Goal: Information Seeking & Learning: Learn about a topic

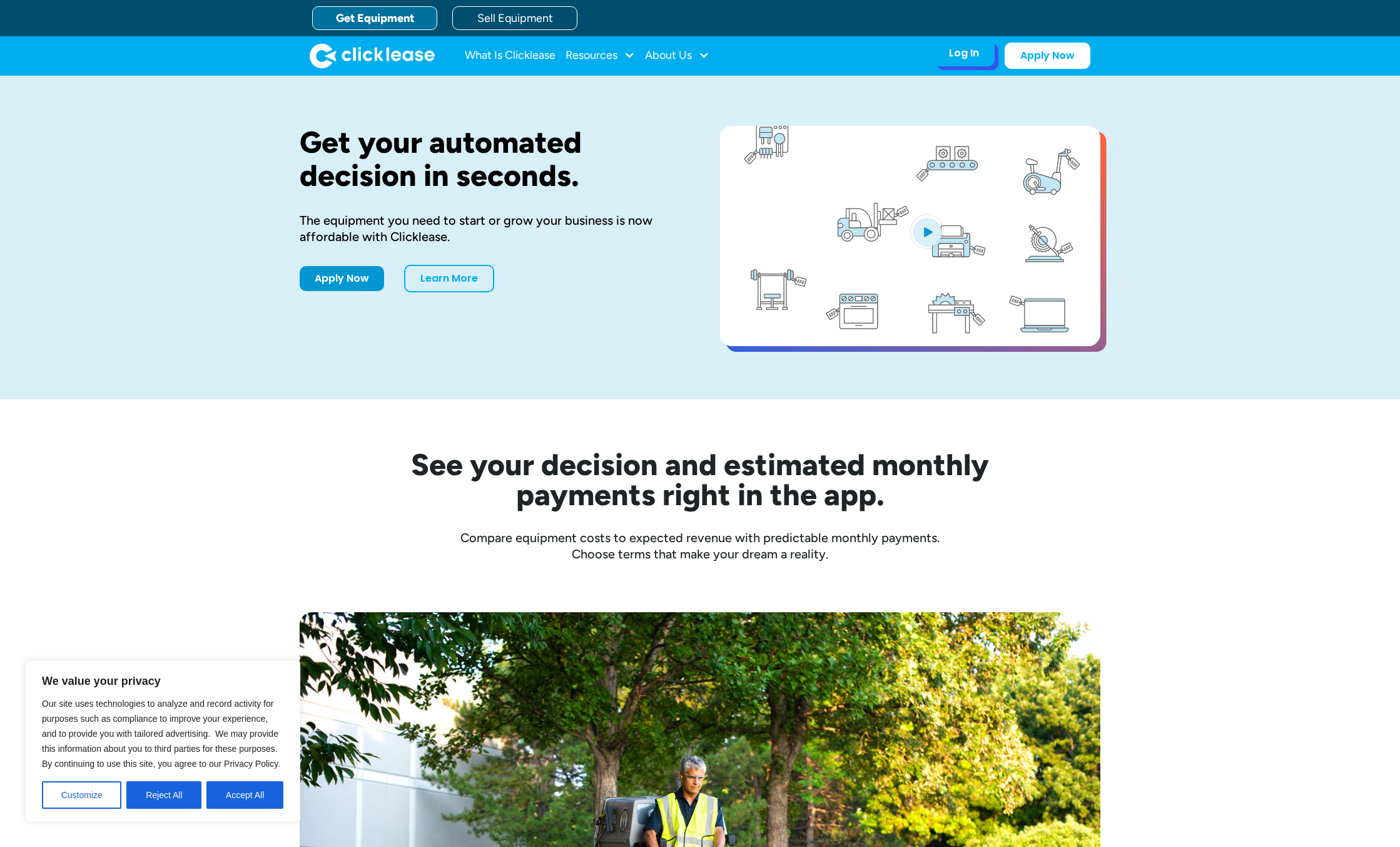
click at [971, 59] on div "Log In" at bounding box center [964, 52] width 30 height 12
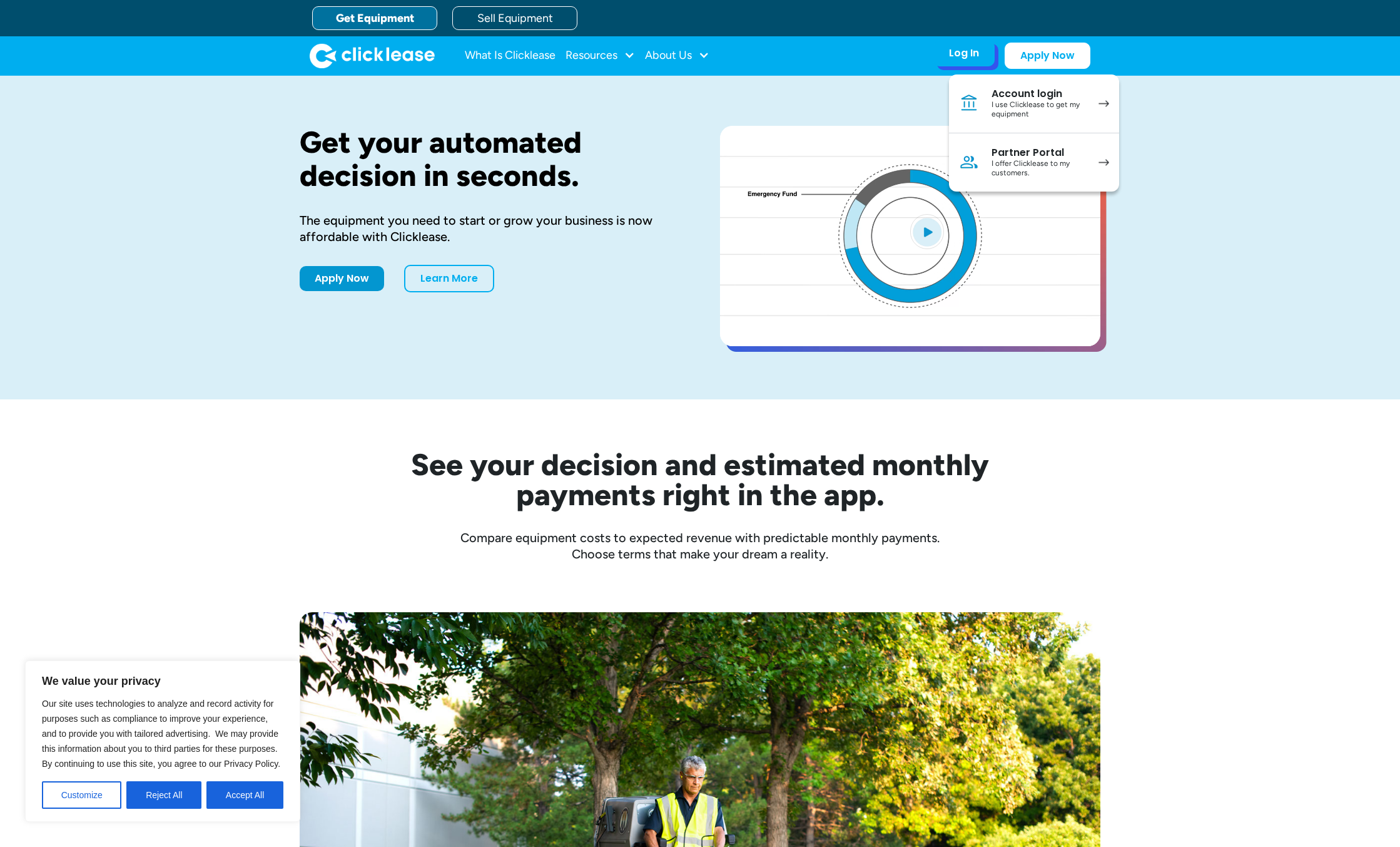
click at [997, 100] on div "I use Clicklease to get my equipment" at bounding box center [1039, 110] width 95 height 19
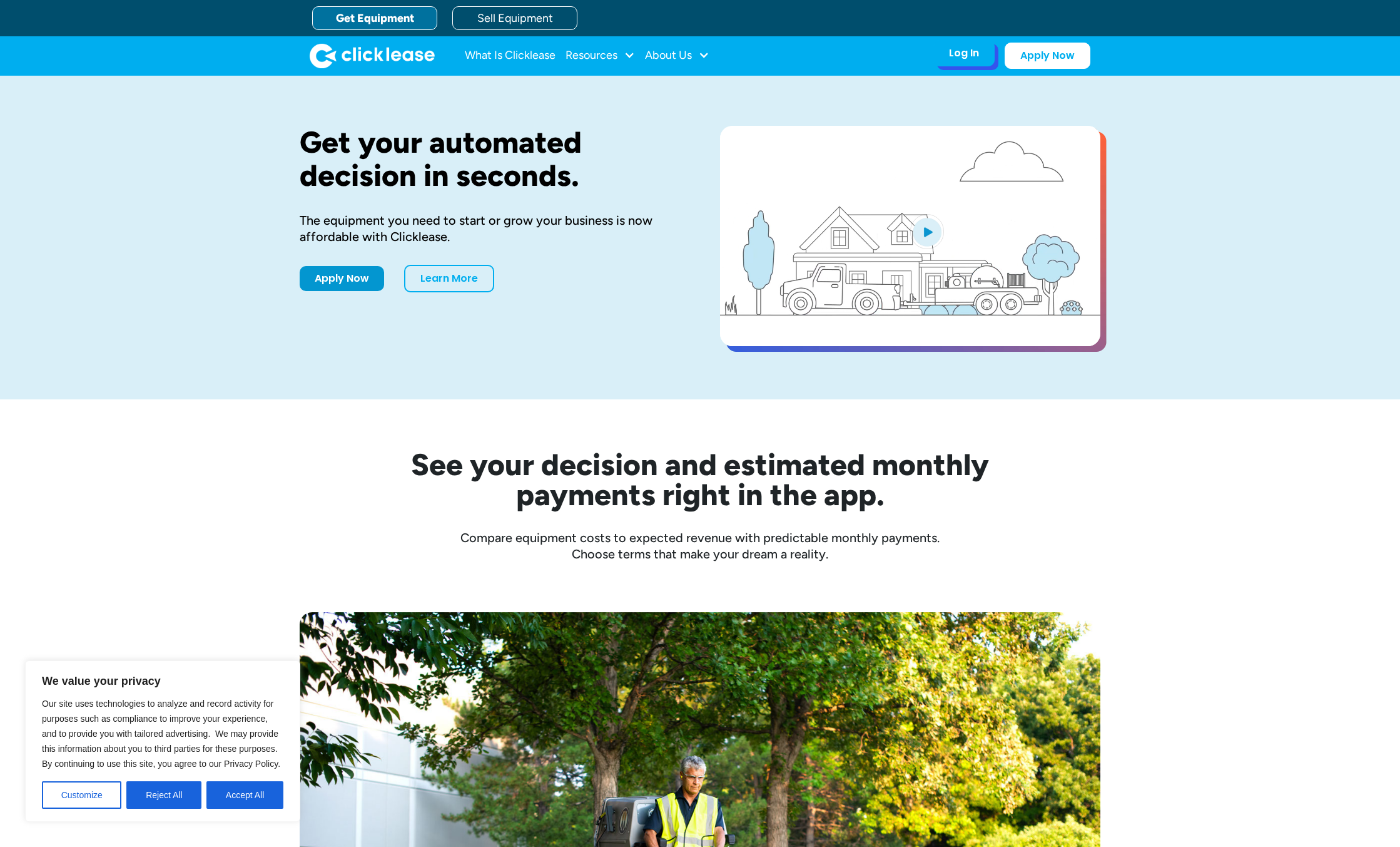
click at [948, 49] on div "Log In Account login I use Clicklease to get my equipment Partner Portal I offe…" at bounding box center [964, 53] width 62 height 27
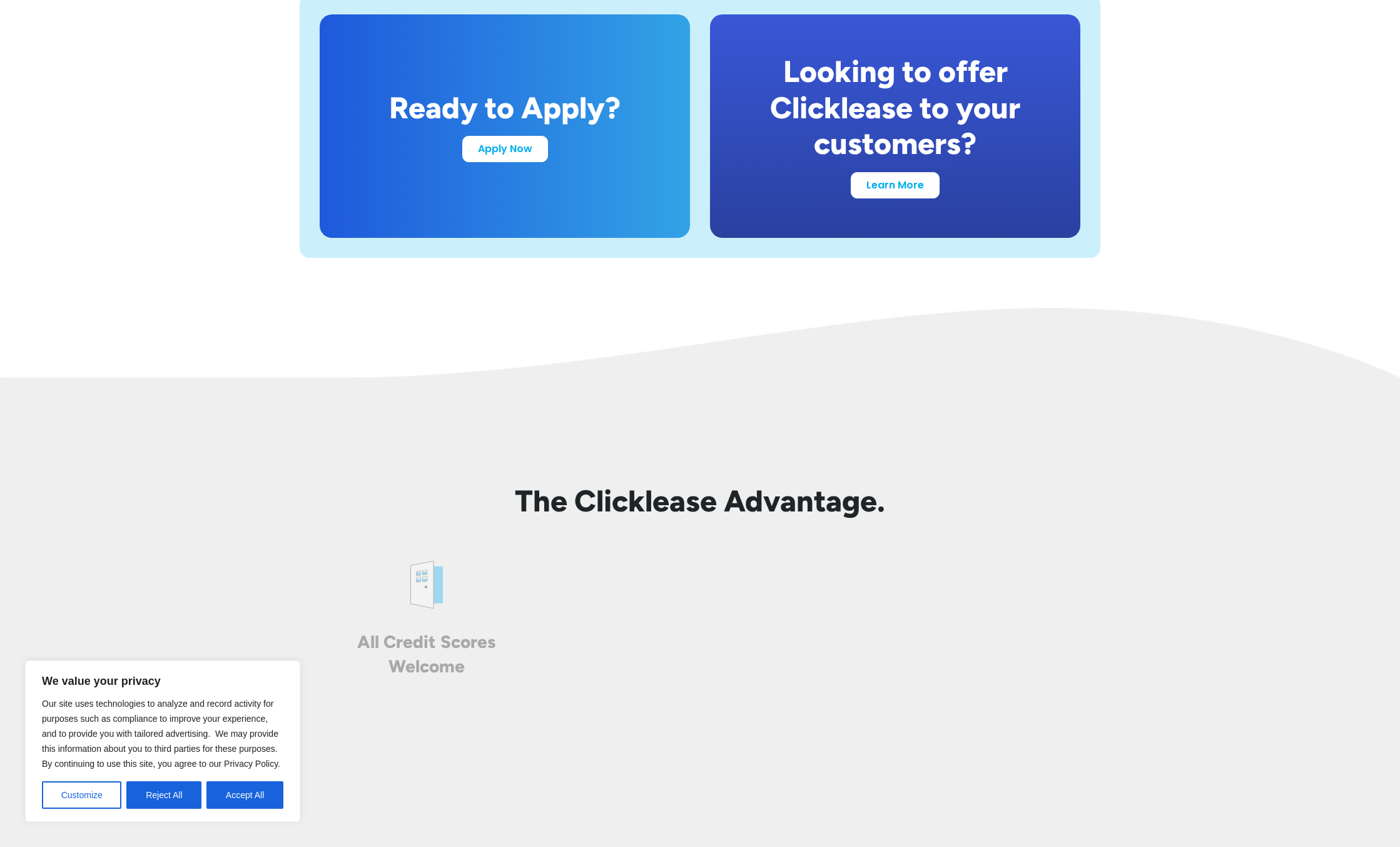
scroll to position [2504, 0]
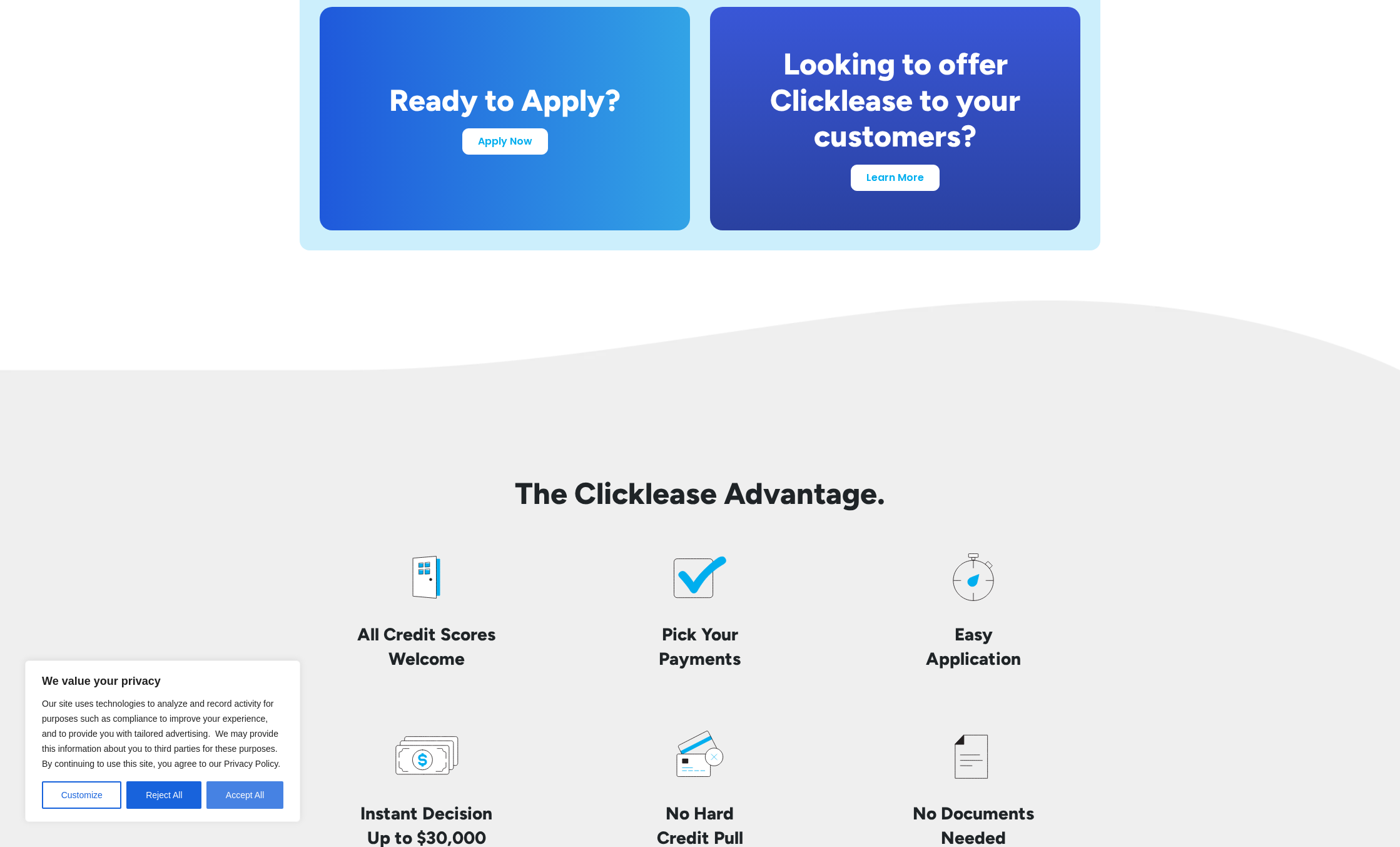
click at [229, 791] on button "Accept All" at bounding box center [244, 795] width 77 height 27
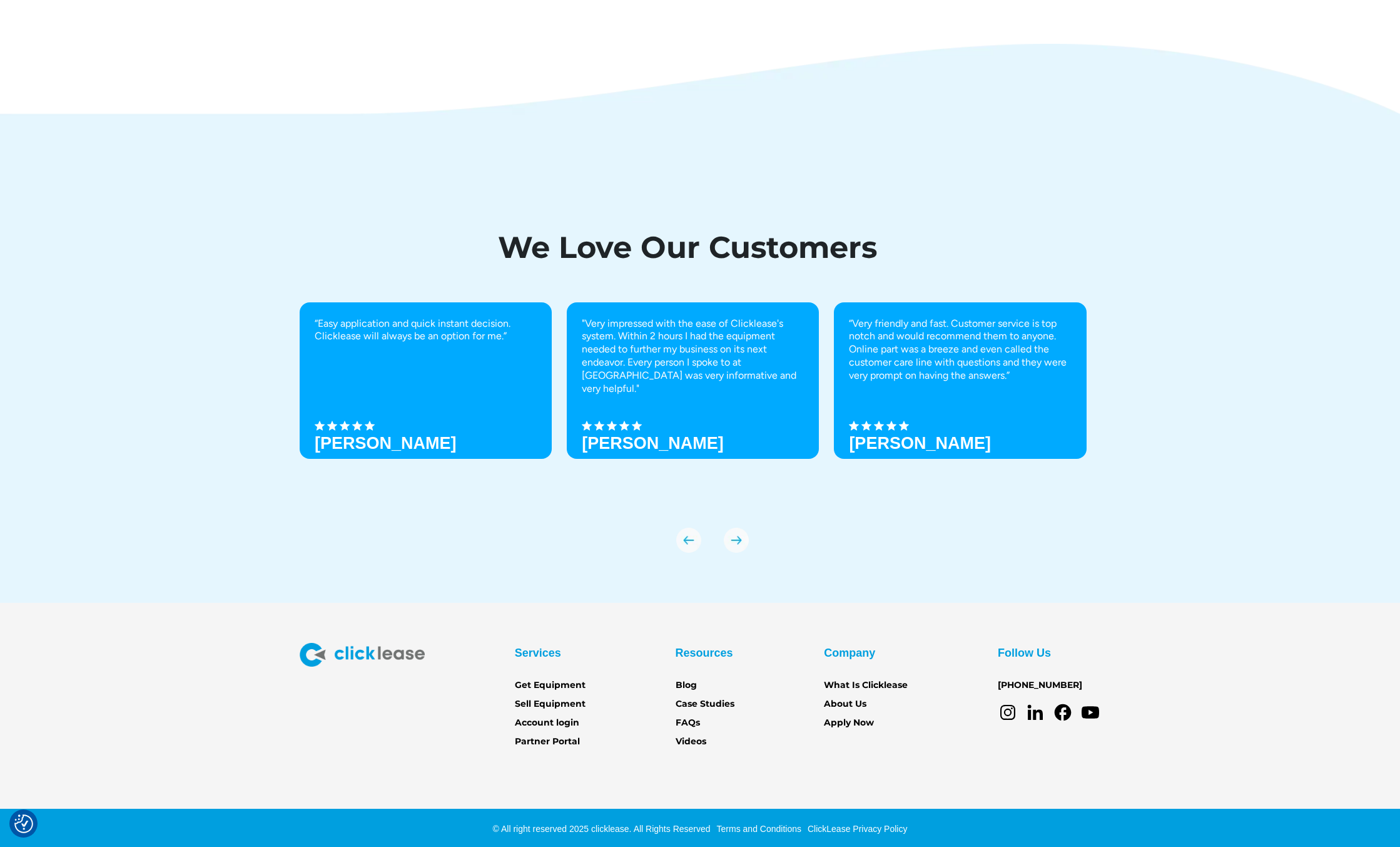
scroll to position [4153, 0]
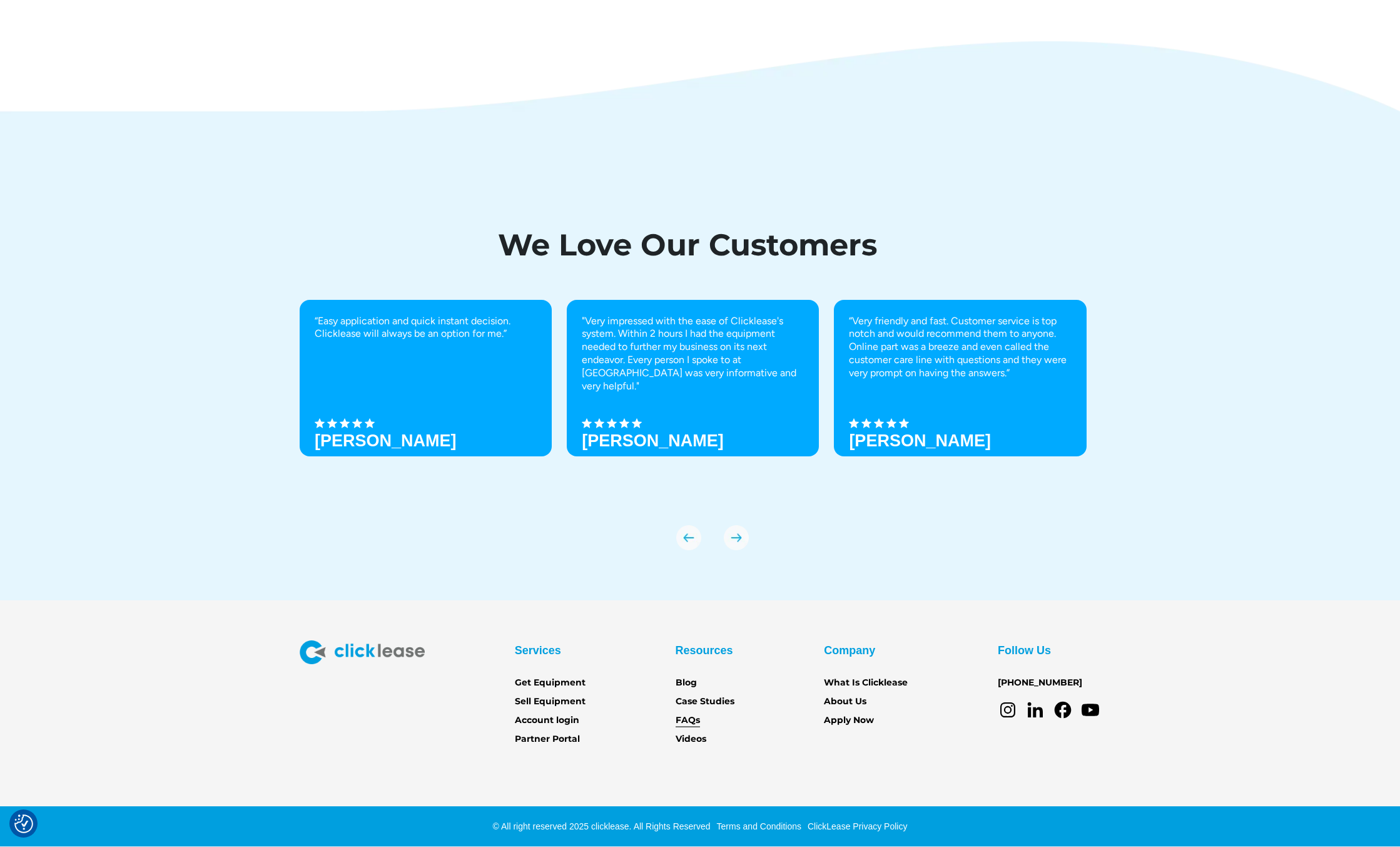
click at [683, 716] on link "FAQs" at bounding box center [688, 720] width 24 height 14
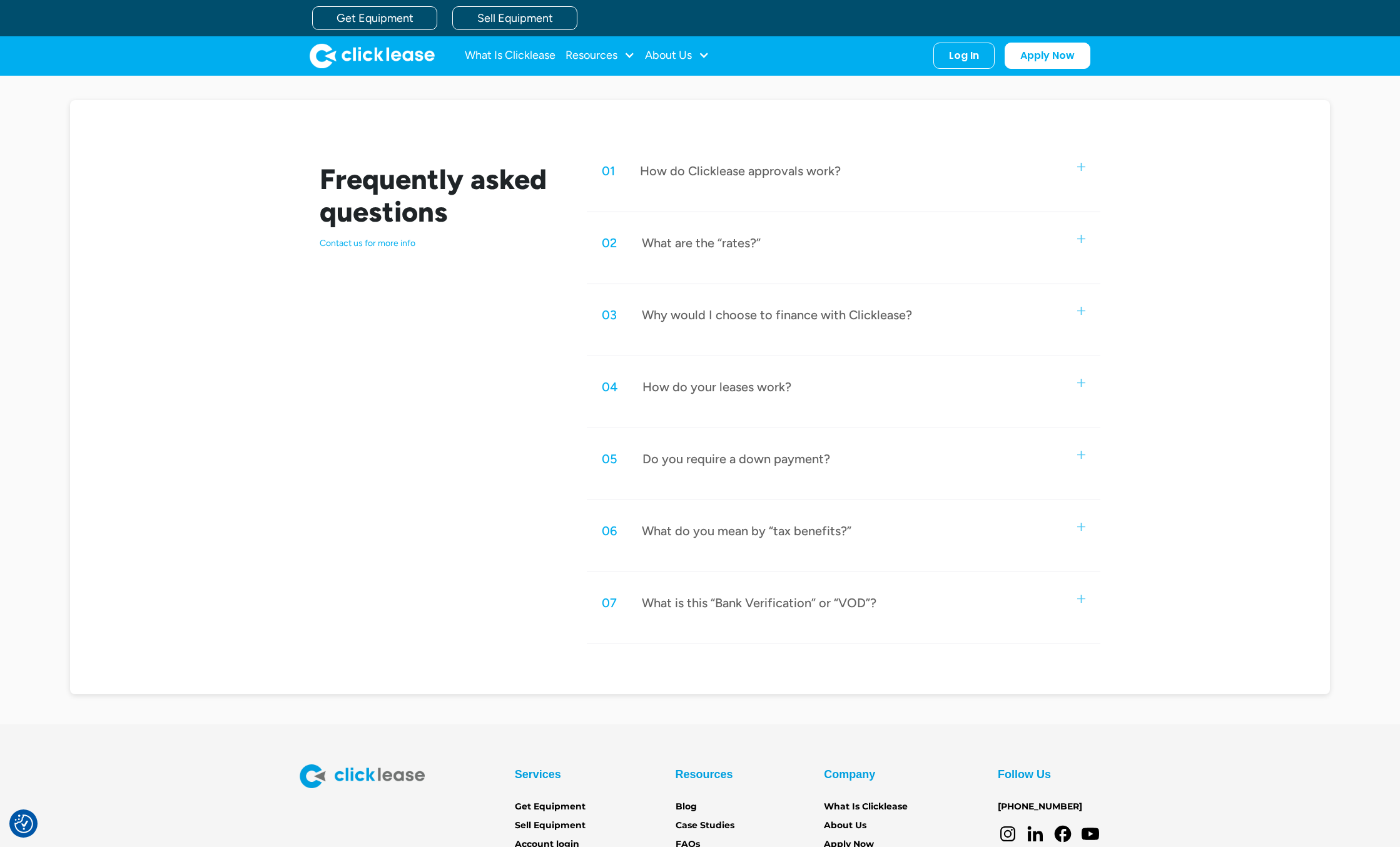
scroll to position [537, 0]
click at [592, 55] on div "Resources" at bounding box center [591, 55] width 52 height 0
click at [595, 166] on link "FAQs" at bounding box center [602, 166] width 59 height 23
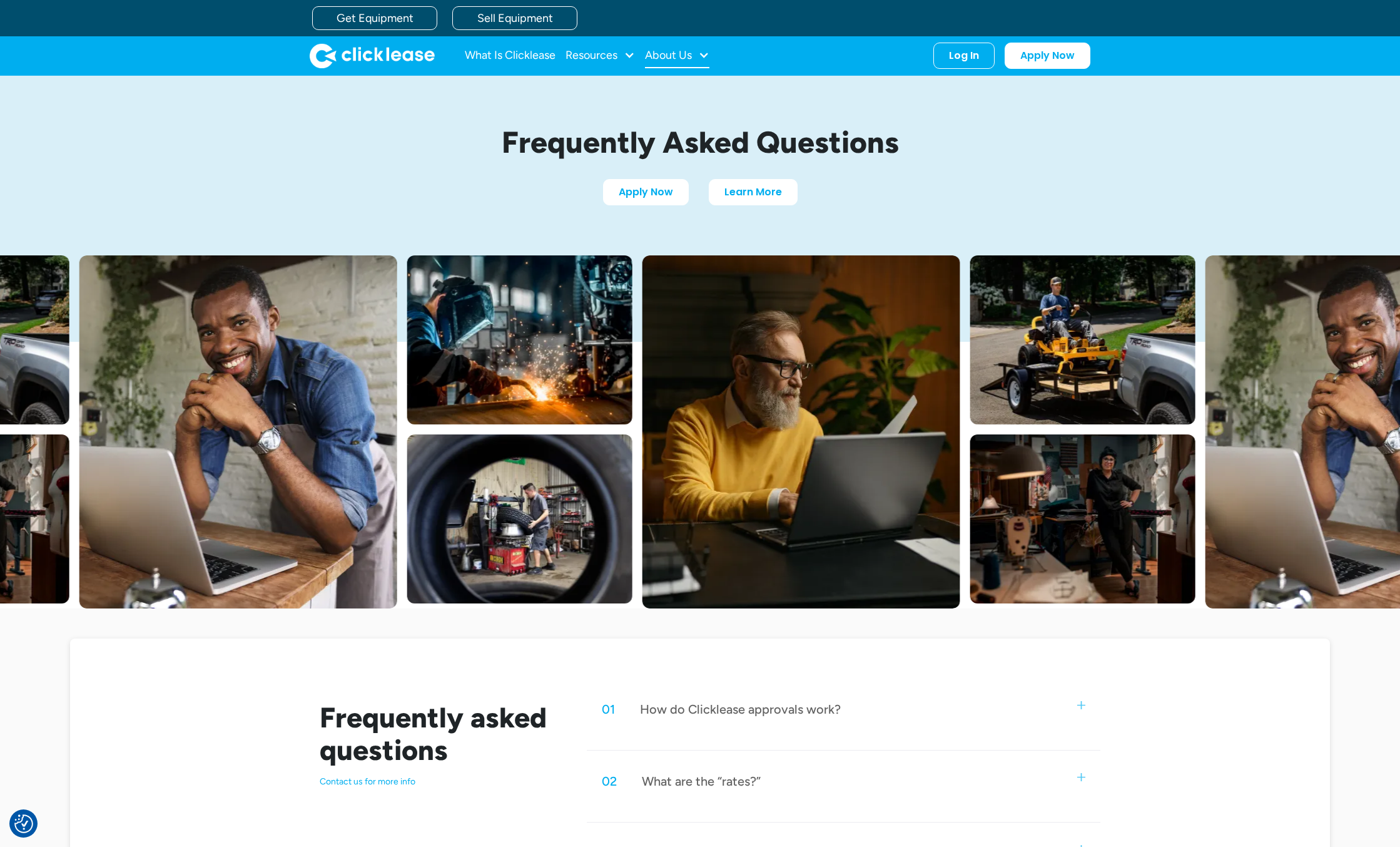
click at [684, 55] on div "About Us" at bounding box center [668, 55] width 47 height 0
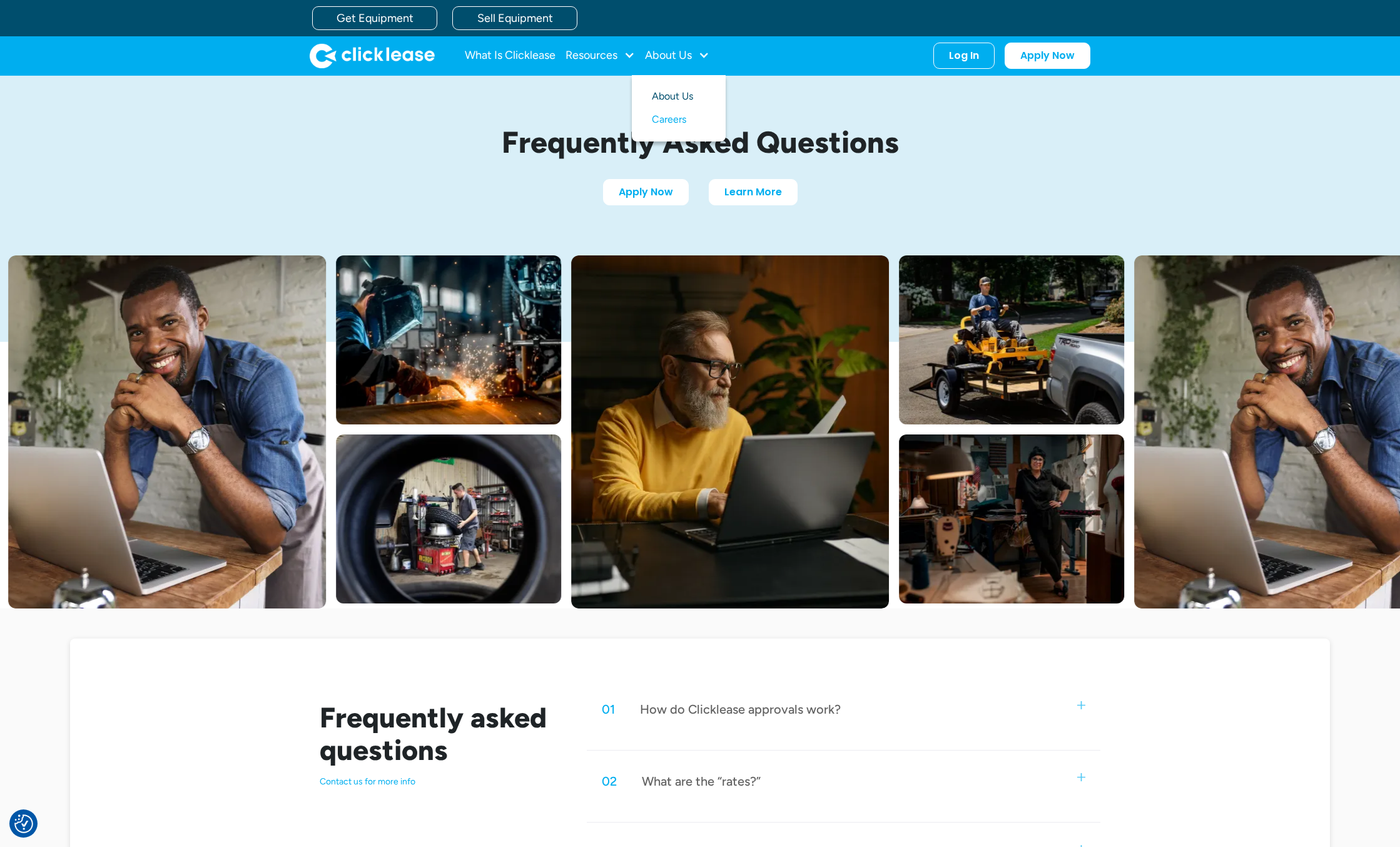
click at [678, 93] on link "About Us" at bounding box center [678, 97] width 54 height 23
